Goal: Navigation & Orientation: Find specific page/section

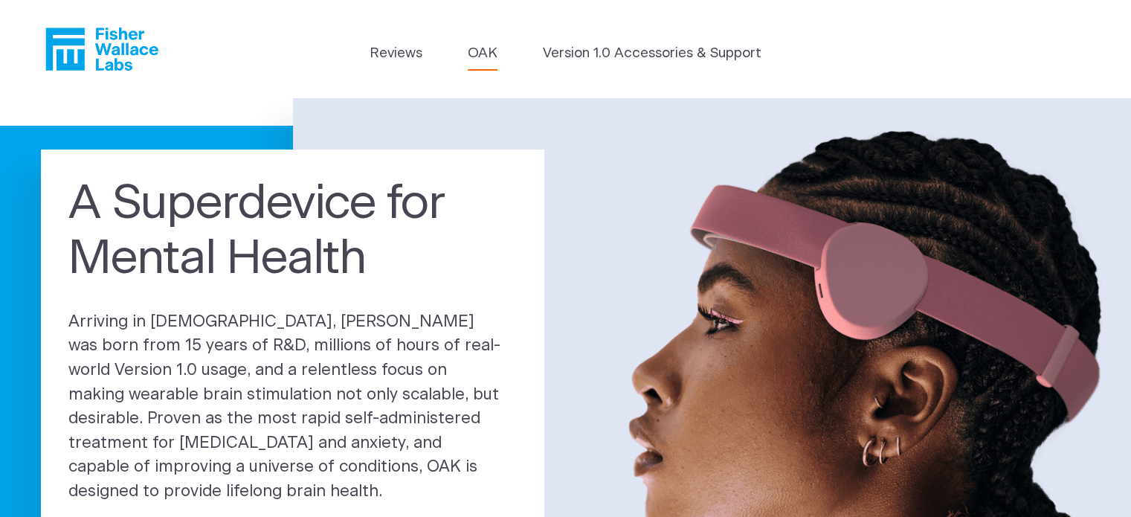
click at [473, 51] on link "OAK" at bounding box center [483, 53] width 30 height 21
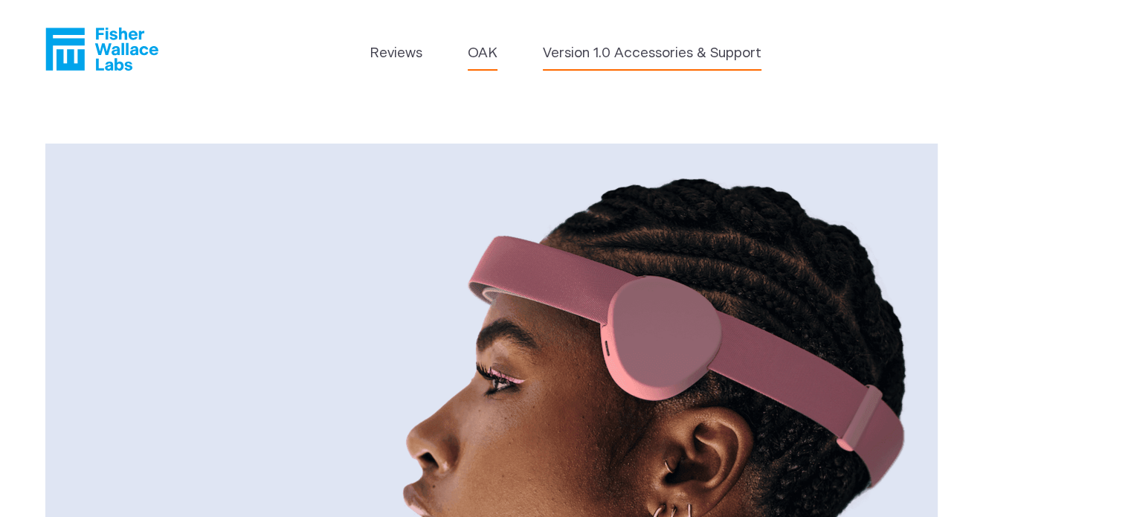
click at [645, 51] on link "Version 1.0 Accessories & Support" at bounding box center [652, 53] width 219 height 21
